Goal: Communication & Community: Answer question/provide support

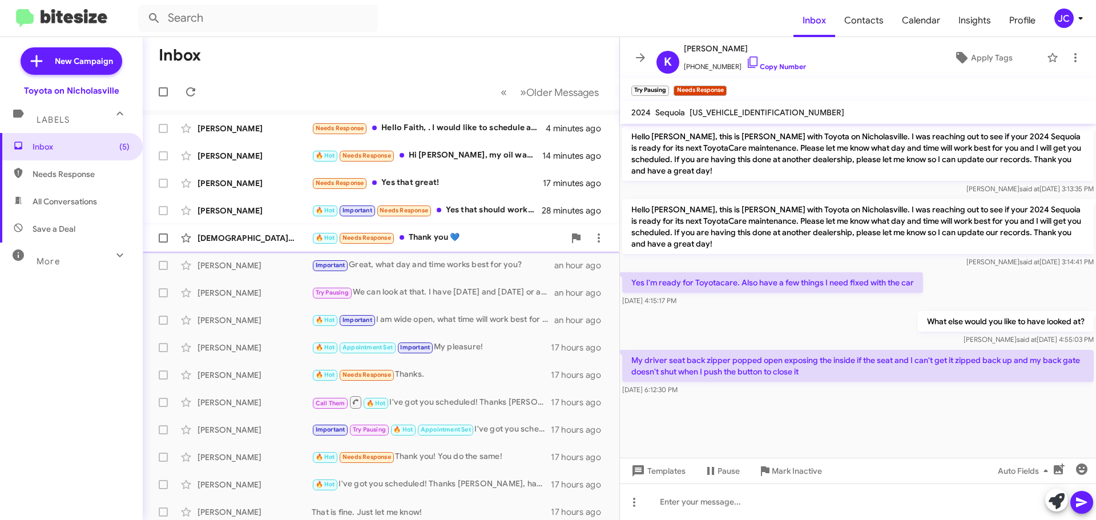
click at [233, 241] on div "[DEMOGRAPHIC_DATA][PERSON_NAME]" at bounding box center [254, 237] width 114 height 11
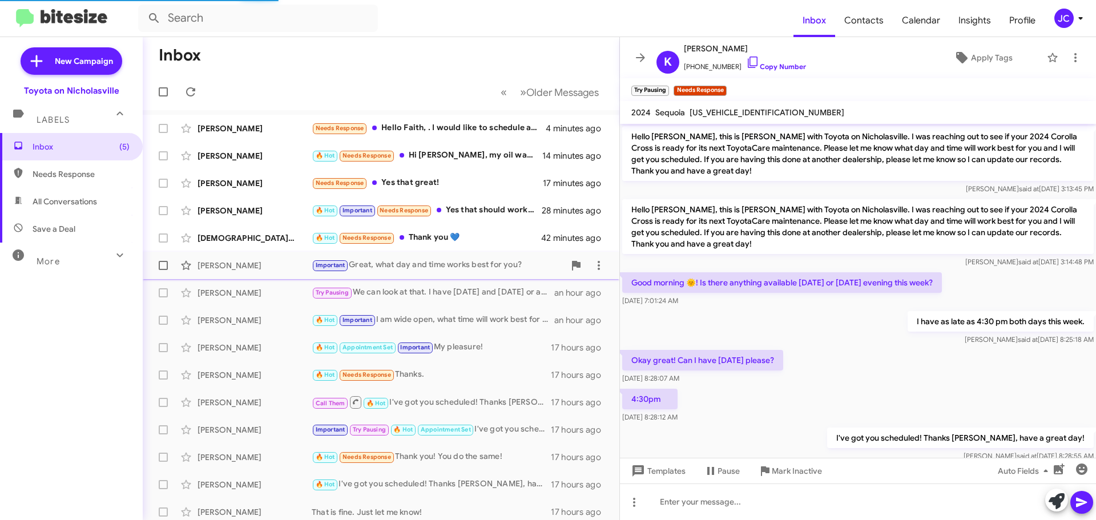
scroll to position [68, 0]
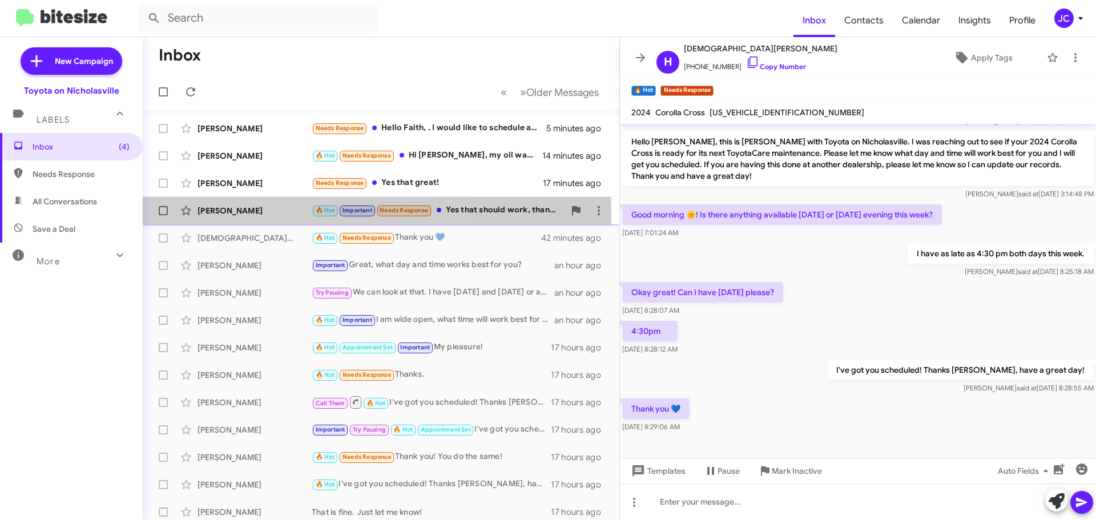
click at [248, 213] on div "[PERSON_NAME]" at bounding box center [254, 210] width 114 height 11
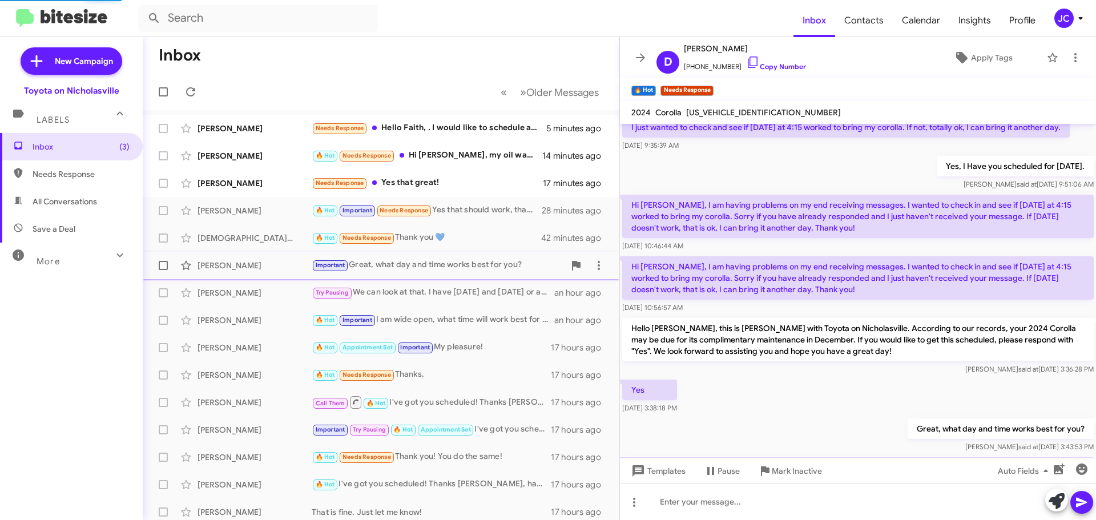
scroll to position [509, 0]
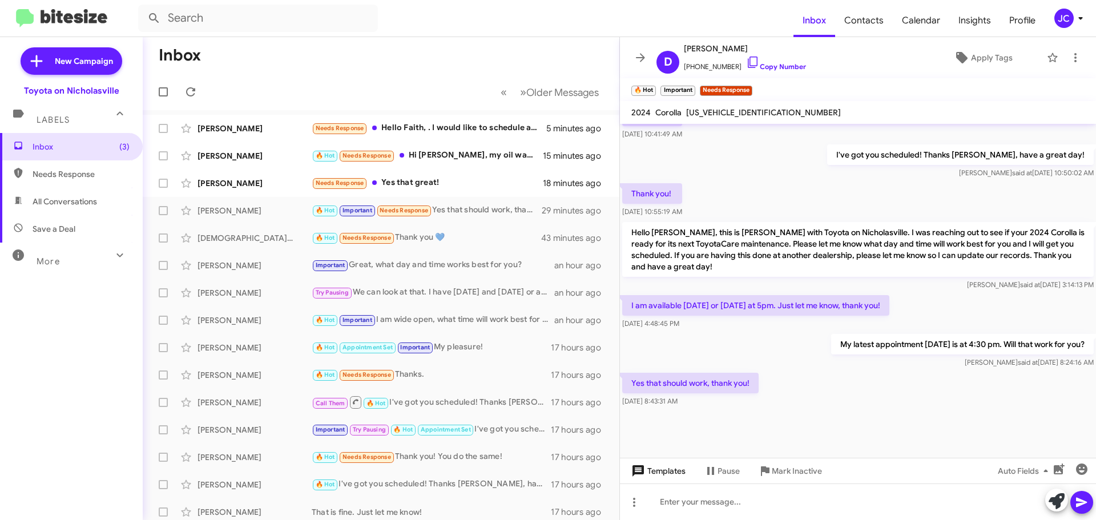
click at [660, 471] on span "Templates" at bounding box center [657, 471] width 57 height 21
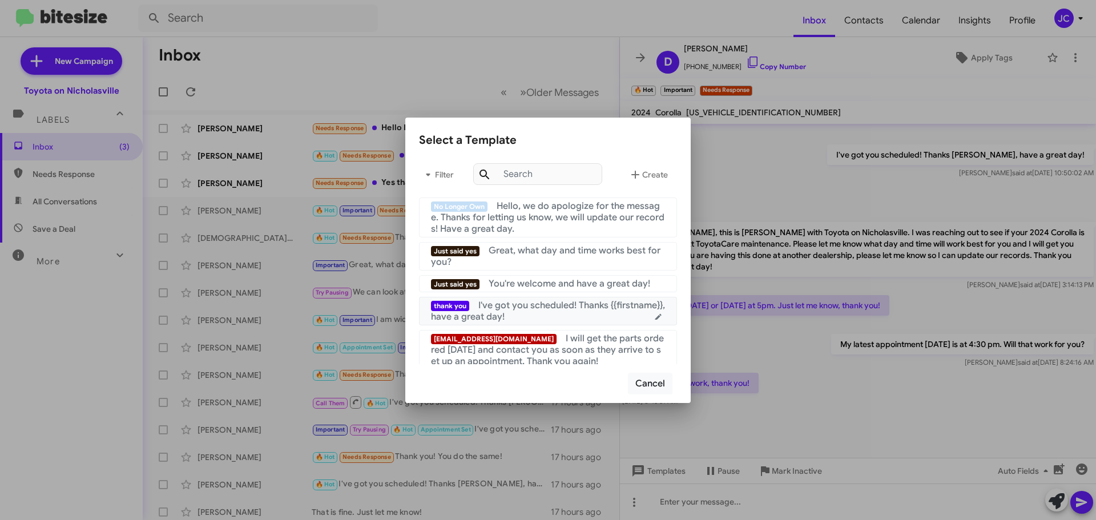
click at [599, 317] on div "thank you I've got you scheduled! Thanks {{firstname}}, have a great day!" at bounding box center [548, 311] width 234 height 23
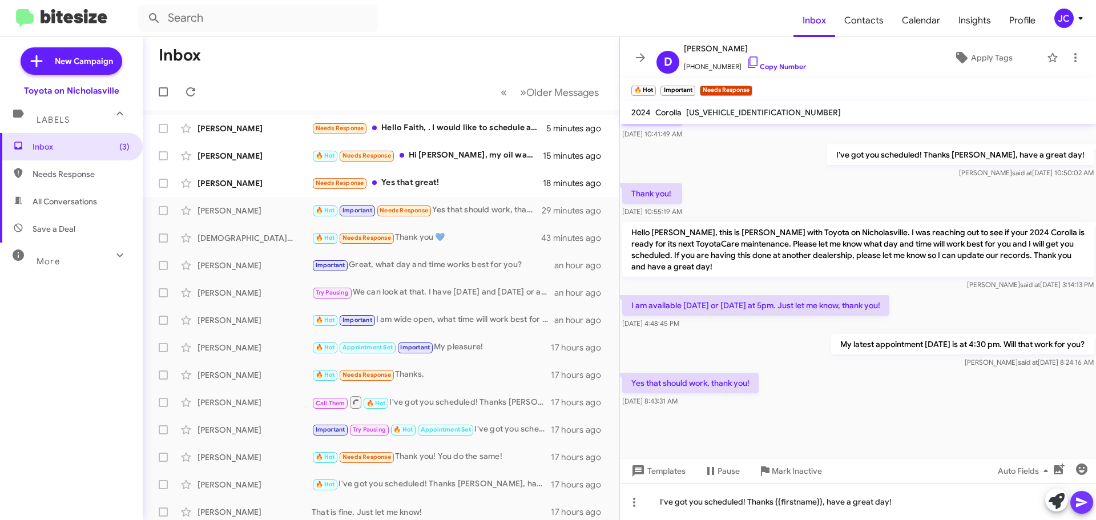
click at [1084, 502] on icon at bounding box center [1082, 502] width 14 height 14
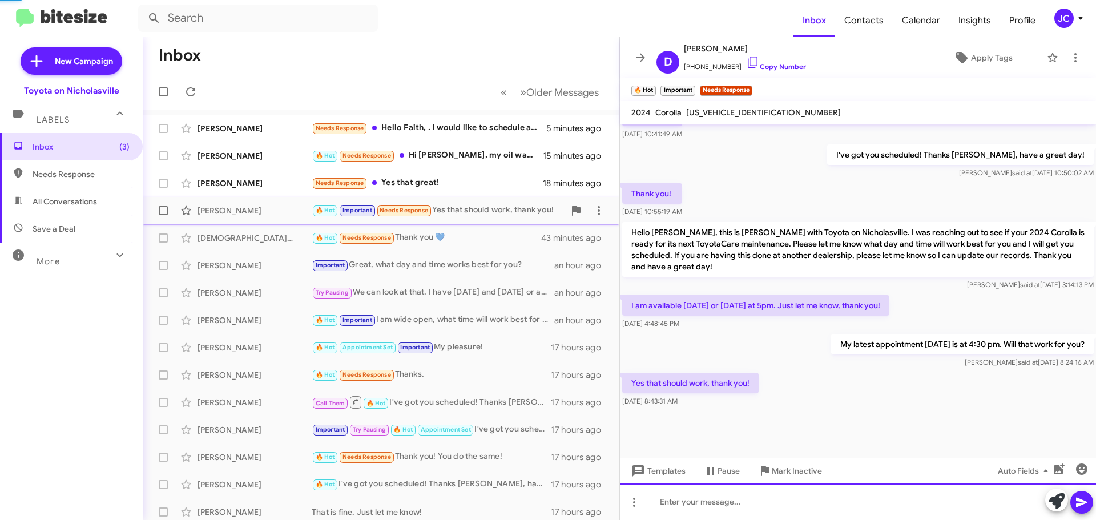
scroll to position [0, 0]
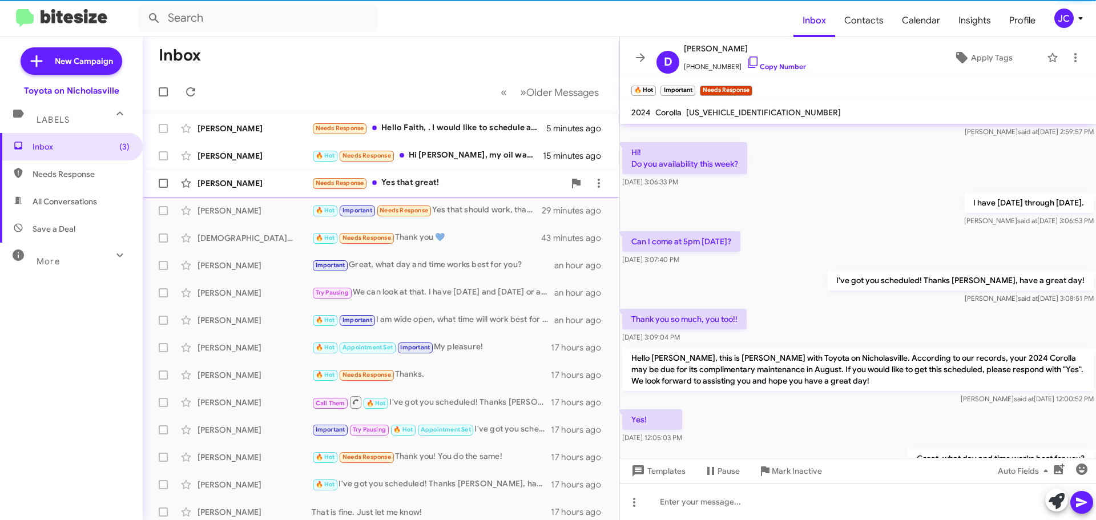
click at [233, 184] on div "[PERSON_NAME]" at bounding box center [254, 182] width 114 height 11
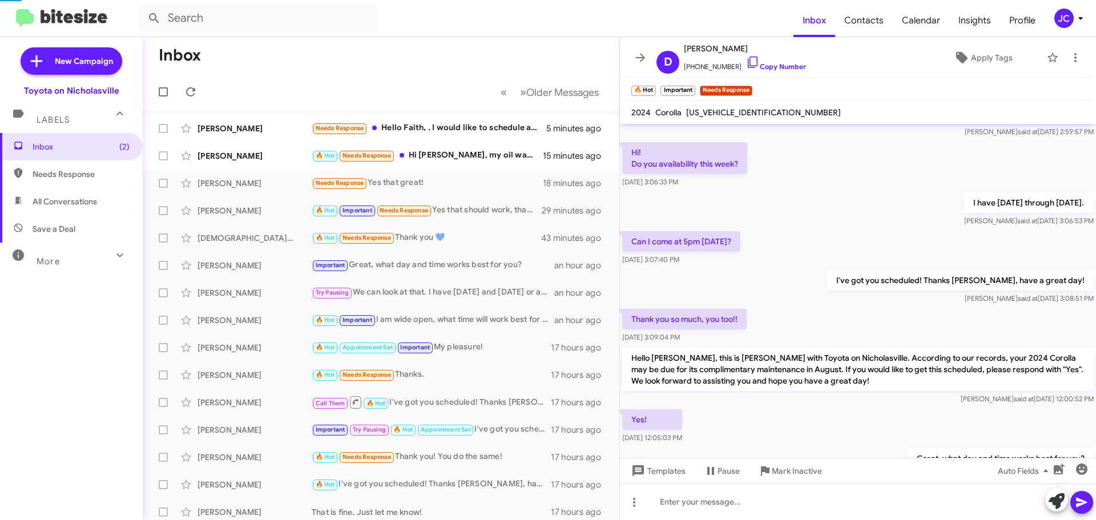
scroll to position [277, 0]
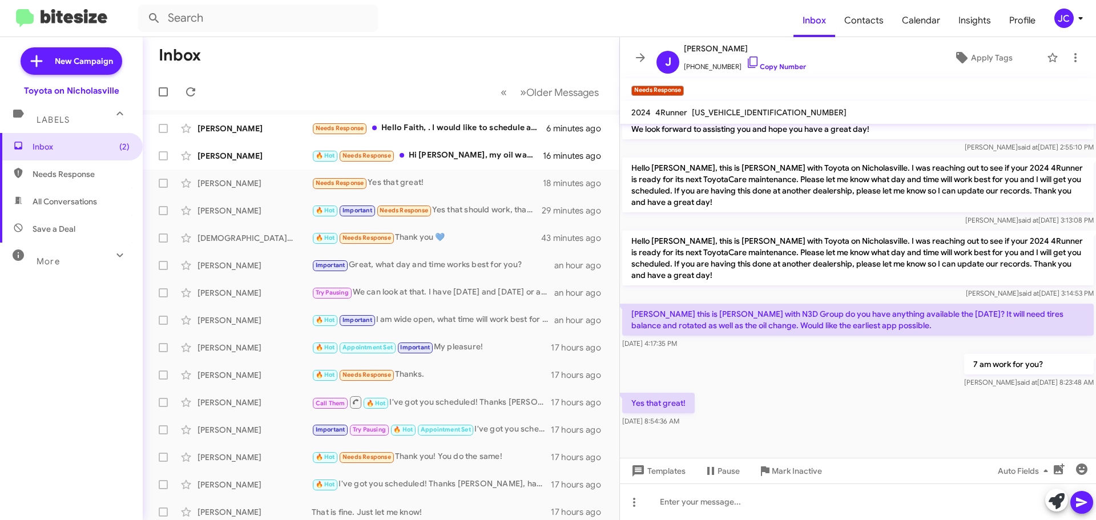
click at [731, 107] on span "[US_VEHICLE_IDENTIFICATION_NUMBER]" at bounding box center [769, 112] width 155 height 10
copy span "[US_VEHICLE_IDENTIFICATION_NUMBER]"
click at [671, 474] on span "Templates" at bounding box center [657, 471] width 57 height 21
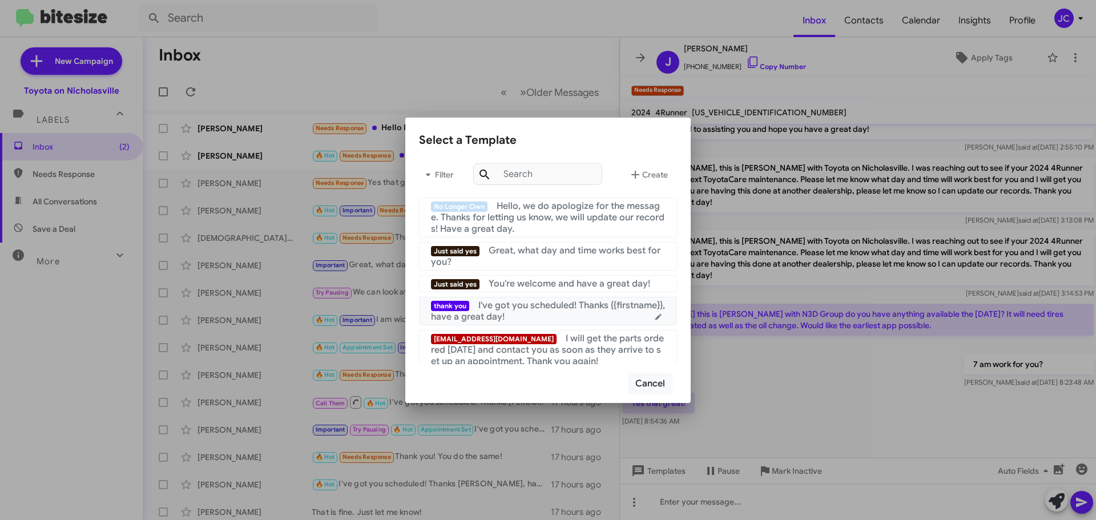
click at [551, 320] on div "thank you I've got you scheduled! Thanks {{firstname}}, have a great day!" at bounding box center [548, 311] width 234 height 23
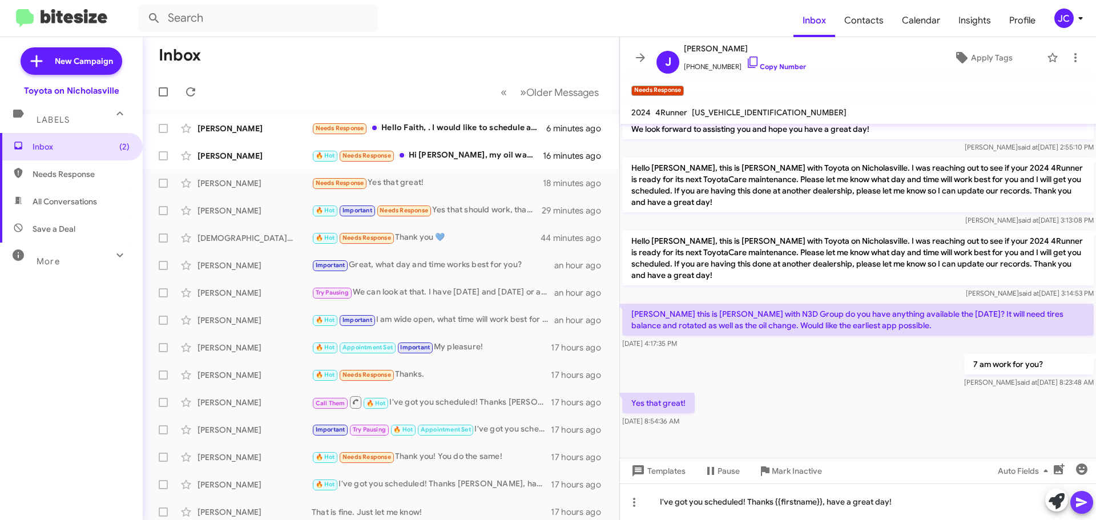
click at [1086, 504] on icon at bounding box center [1082, 502] width 14 height 14
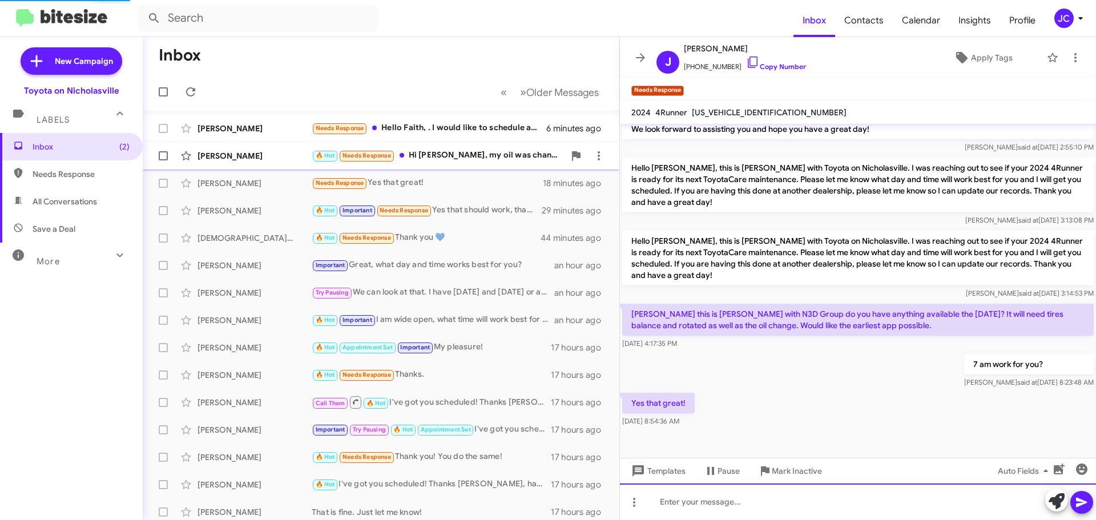
scroll to position [0, 0]
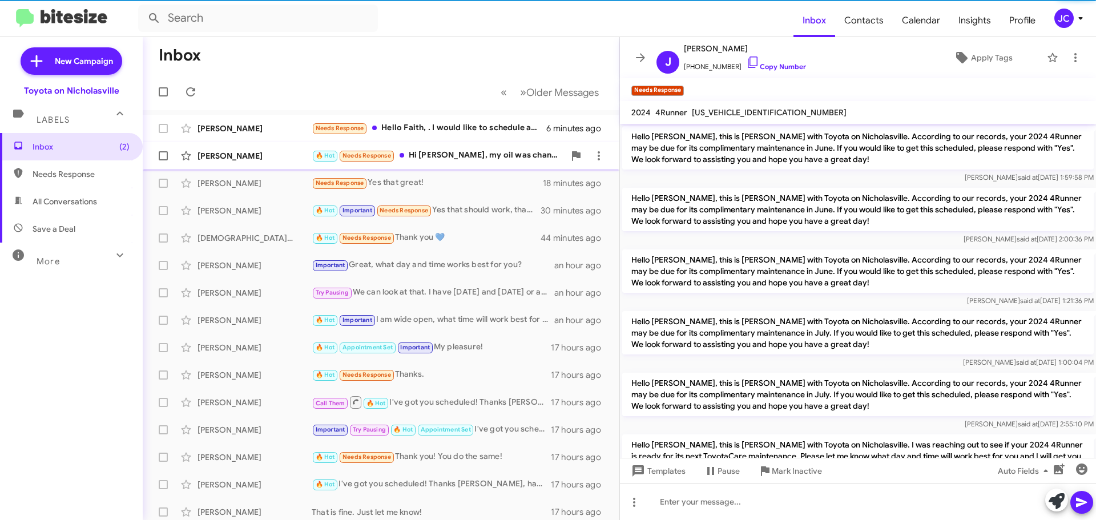
click at [254, 159] on div "[PERSON_NAME]" at bounding box center [254, 155] width 114 height 11
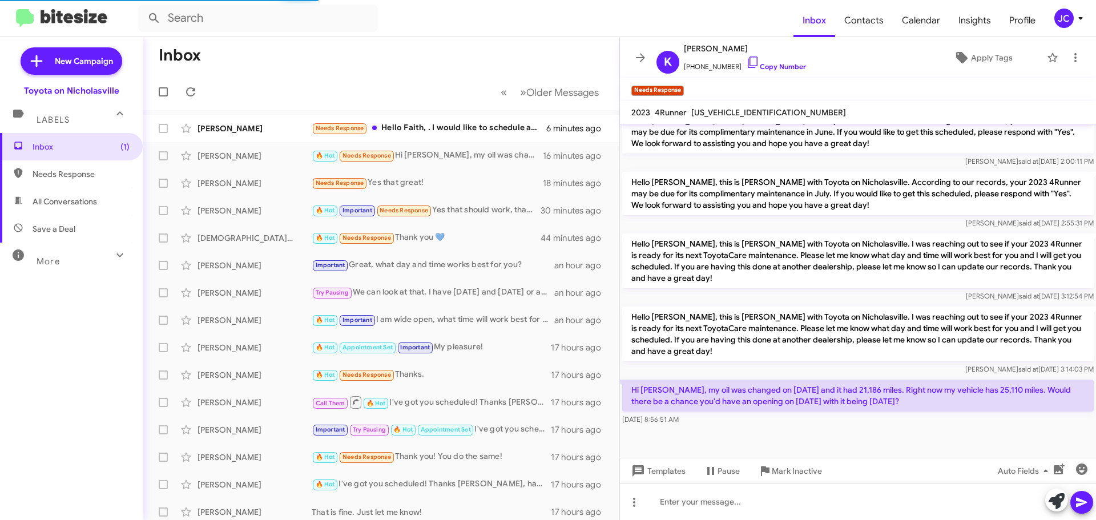
scroll to position [402, 0]
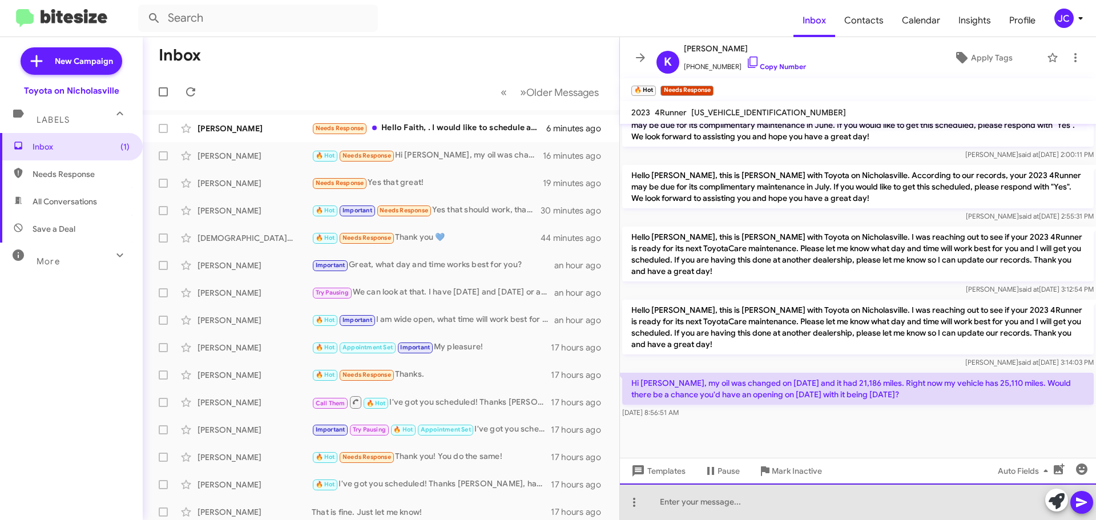
click at [782, 499] on div at bounding box center [858, 501] width 476 height 37
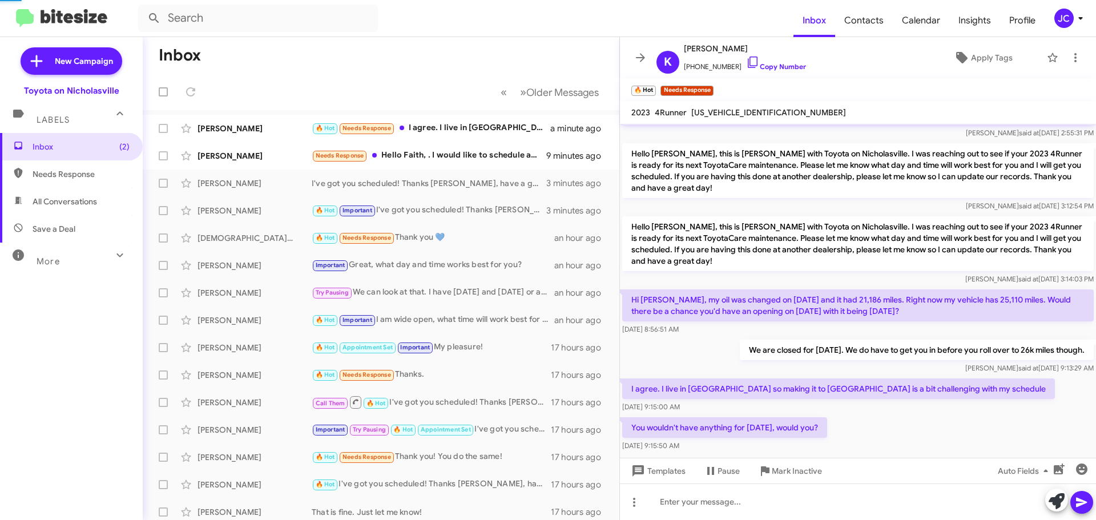
scroll to position [0, 0]
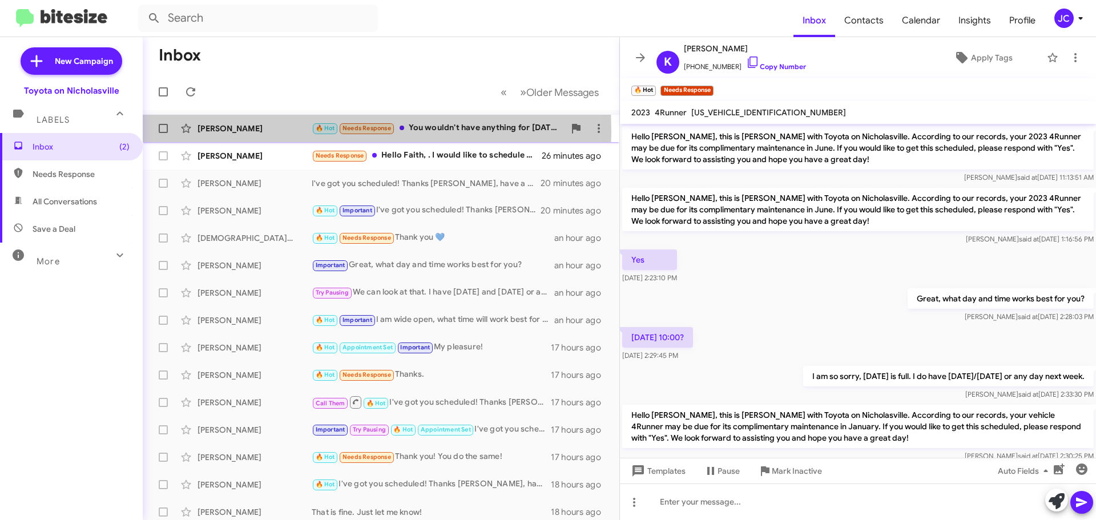
click at [244, 132] on div "[PERSON_NAME]" at bounding box center [254, 128] width 114 height 11
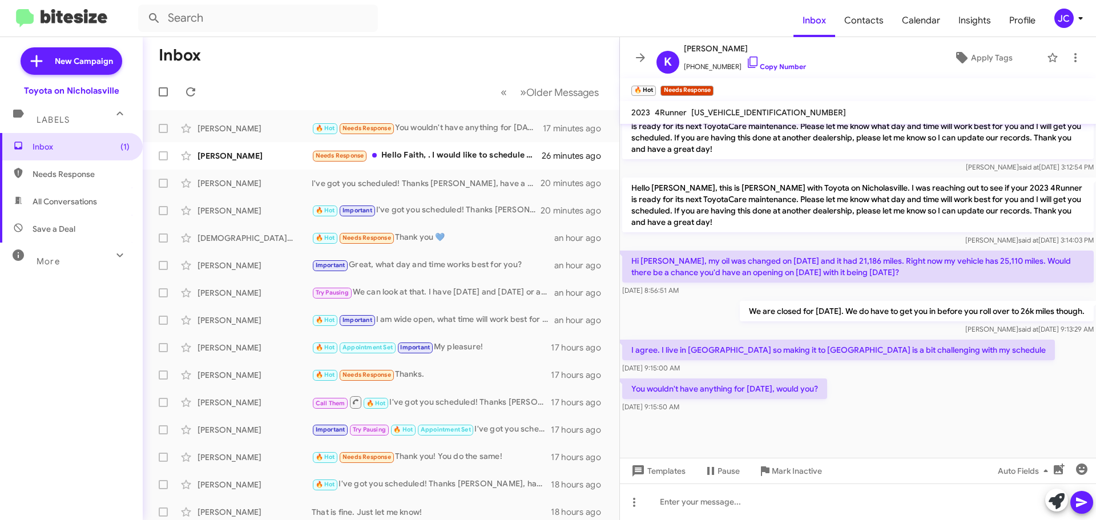
scroll to position [527, 0]
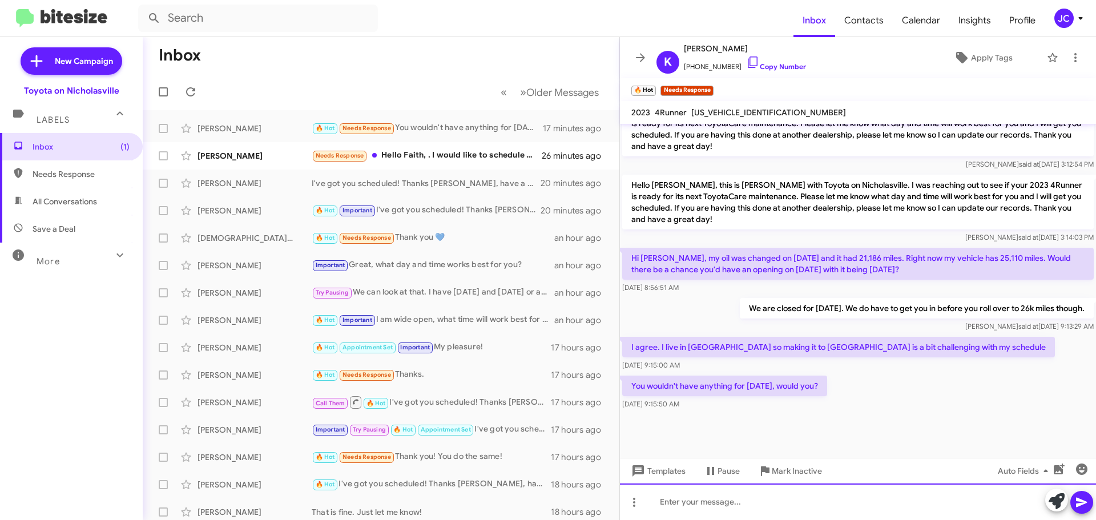
click at [750, 506] on div at bounding box center [858, 501] width 476 height 37
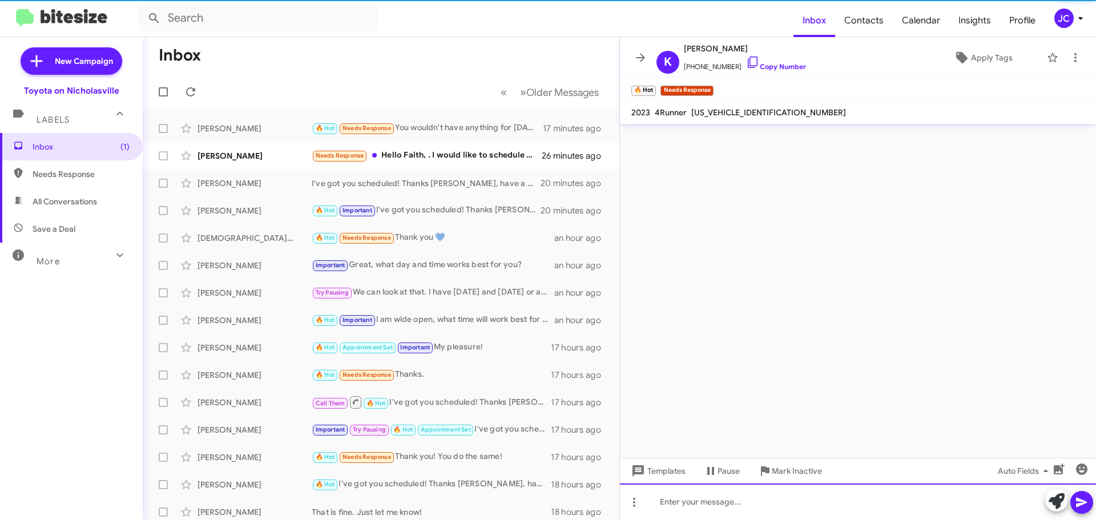
scroll to position [0, 0]
